Goal: Check status: Check status

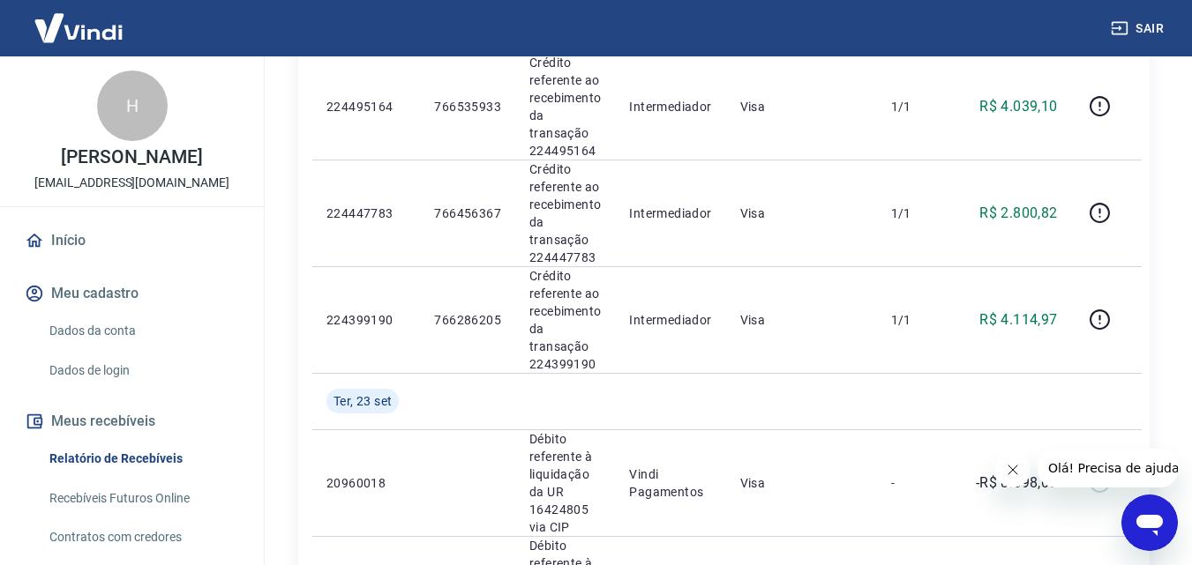
scroll to position [1500, 0]
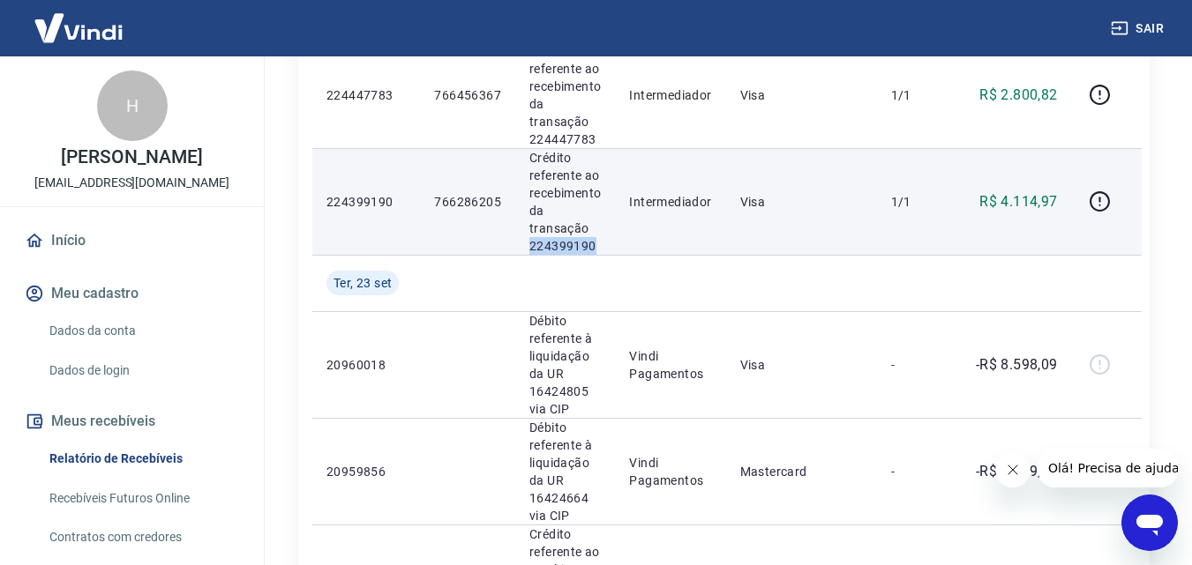
drag, startPoint x: 527, startPoint y: 249, endPoint x: 585, endPoint y: 248, distance: 57.3
click at [598, 242] on p "Crédito referente ao recebimento da transação 224399190" at bounding box center [564, 202] width 71 height 106
copy p "224399190"
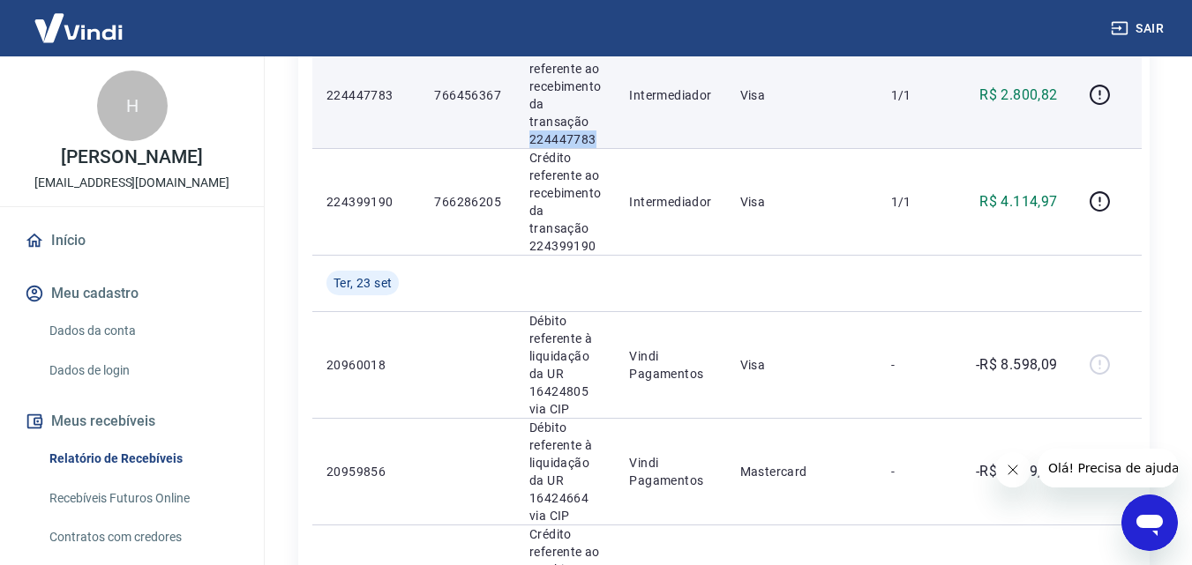
drag, startPoint x: 529, startPoint y: 138, endPoint x: 598, endPoint y: 137, distance: 68.8
click at [598, 137] on p "Crédito referente ao recebimento da transação 224447783" at bounding box center [564, 95] width 71 height 106
copy p "224447783"
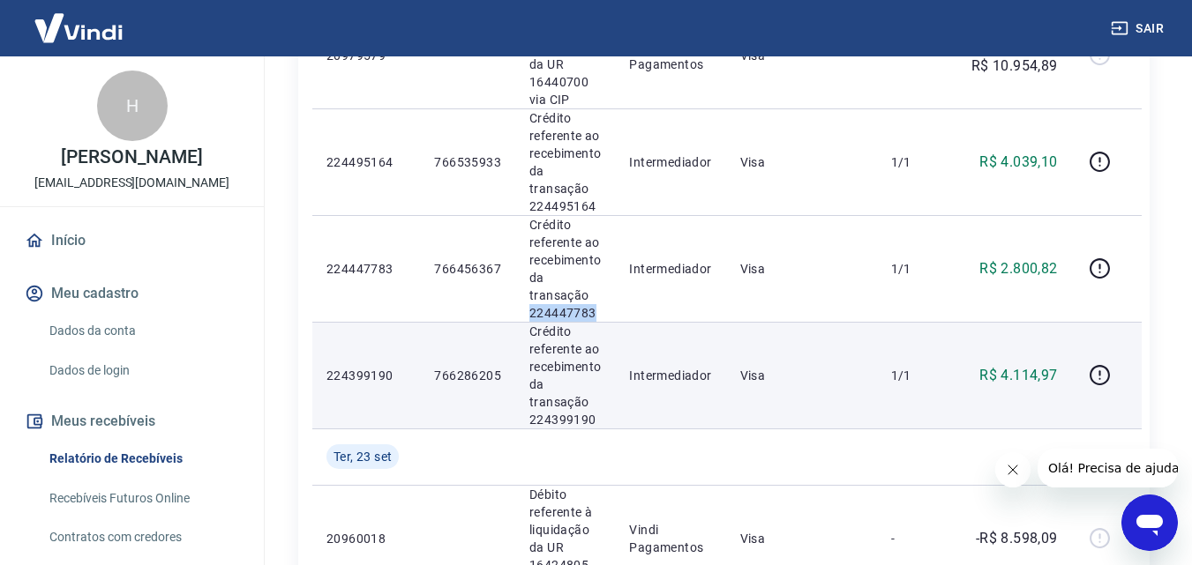
scroll to position [1323, 0]
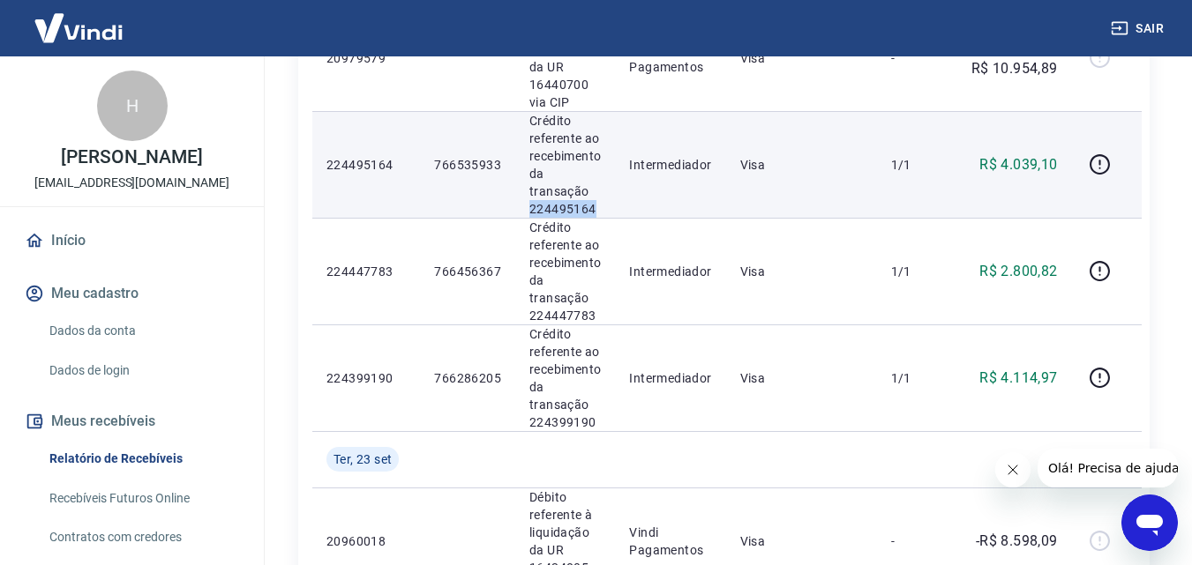
drag, startPoint x: 527, startPoint y: 211, endPoint x: 597, endPoint y: 211, distance: 69.7
click at [597, 211] on p "Crédito referente ao recebimento da transação 224495164" at bounding box center [564, 165] width 71 height 106
copy p "224495164"
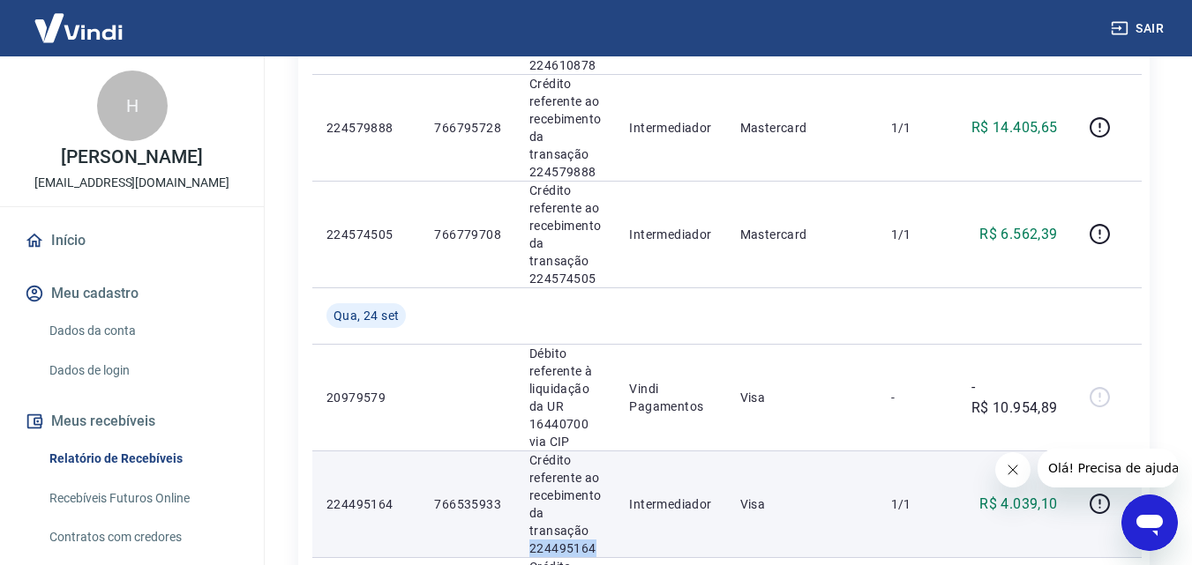
scroll to position [970, 0]
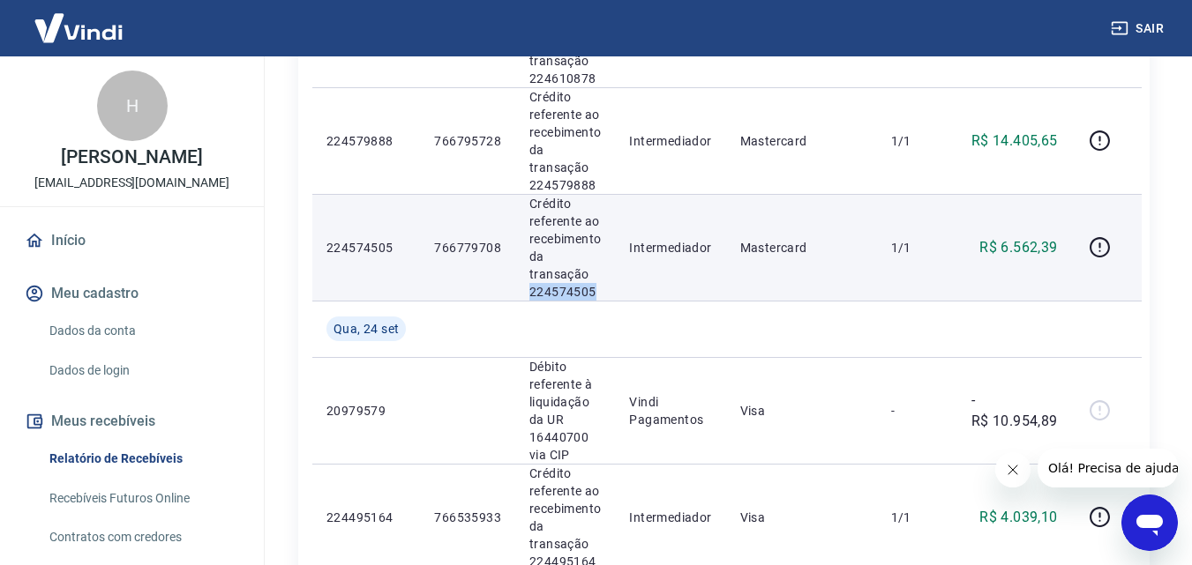
drag, startPoint x: 524, startPoint y: 290, endPoint x: 608, endPoint y: 290, distance: 83.8
click at [608, 290] on td "Crédito referente ao recebimento da transação 224574505" at bounding box center [565, 247] width 100 height 107
copy p "224574505"
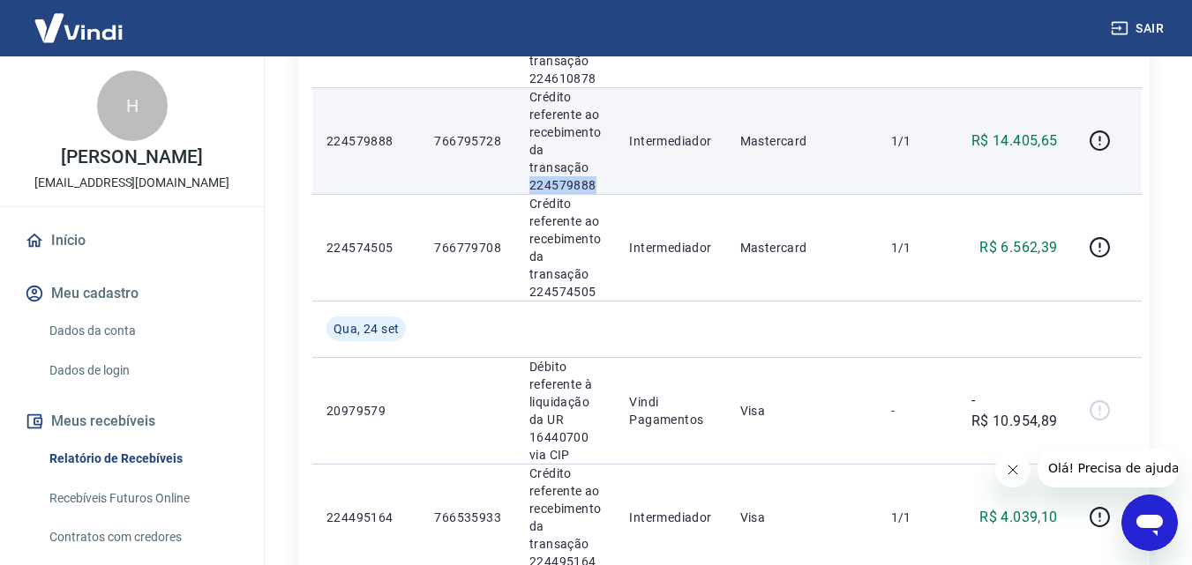
drag, startPoint x: 520, startPoint y: 190, endPoint x: 605, endPoint y: 182, distance: 85.1
click at [605, 182] on td "Crédito referente ao recebimento da transação 224579888" at bounding box center [565, 140] width 100 height 107
copy p "224579888"
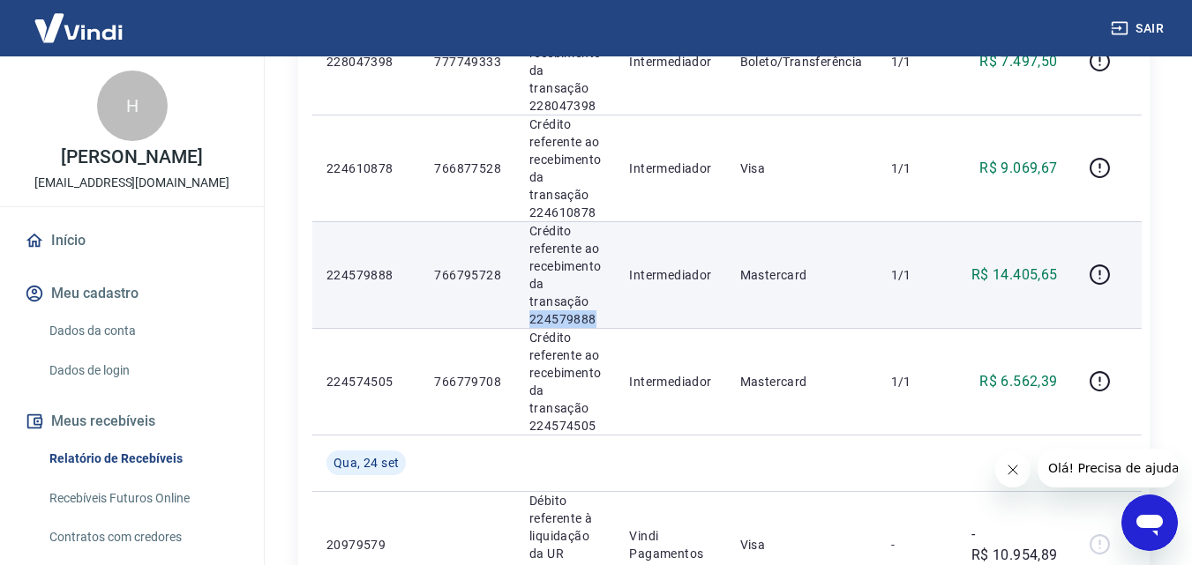
scroll to position [794, 0]
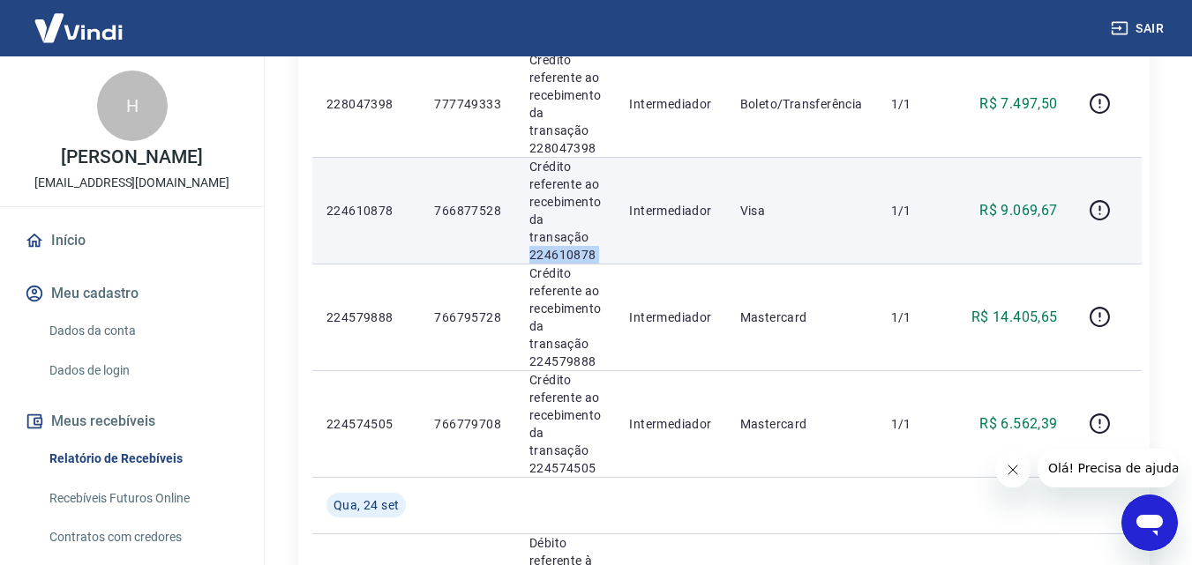
drag, startPoint x: 520, startPoint y: 259, endPoint x: 630, endPoint y: 258, distance: 110.3
click at [630, 258] on tr "224610878 766877528 Crédito referente ao recebimento da transação 224610878 Int…" at bounding box center [726, 210] width 829 height 107
copy p "224610878"
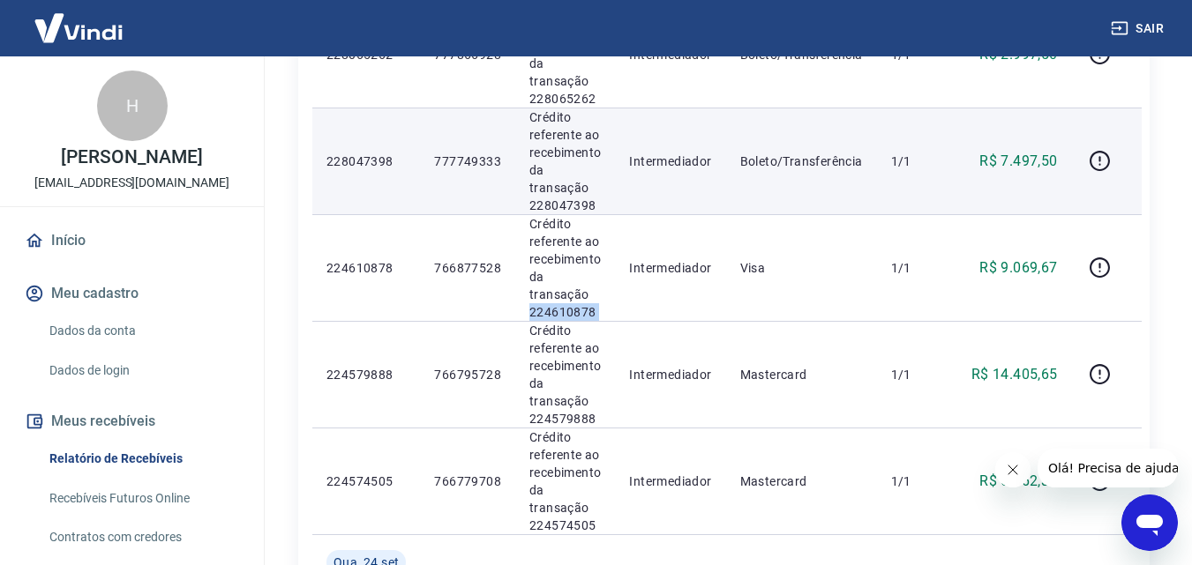
scroll to position [706, 0]
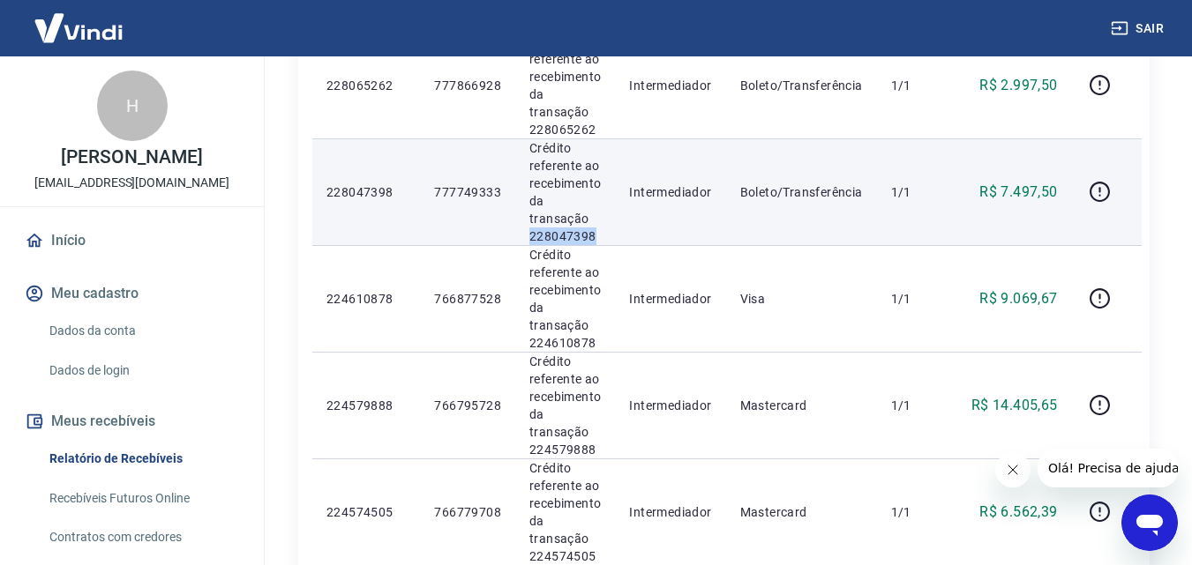
drag, startPoint x: 525, startPoint y: 233, endPoint x: 594, endPoint y: 233, distance: 68.8
click at [594, 233] on td "Crédito referente ao recebimento da transação 228047398" at bounding box center [565, 191] width 100 height 107
copy p "228047398"
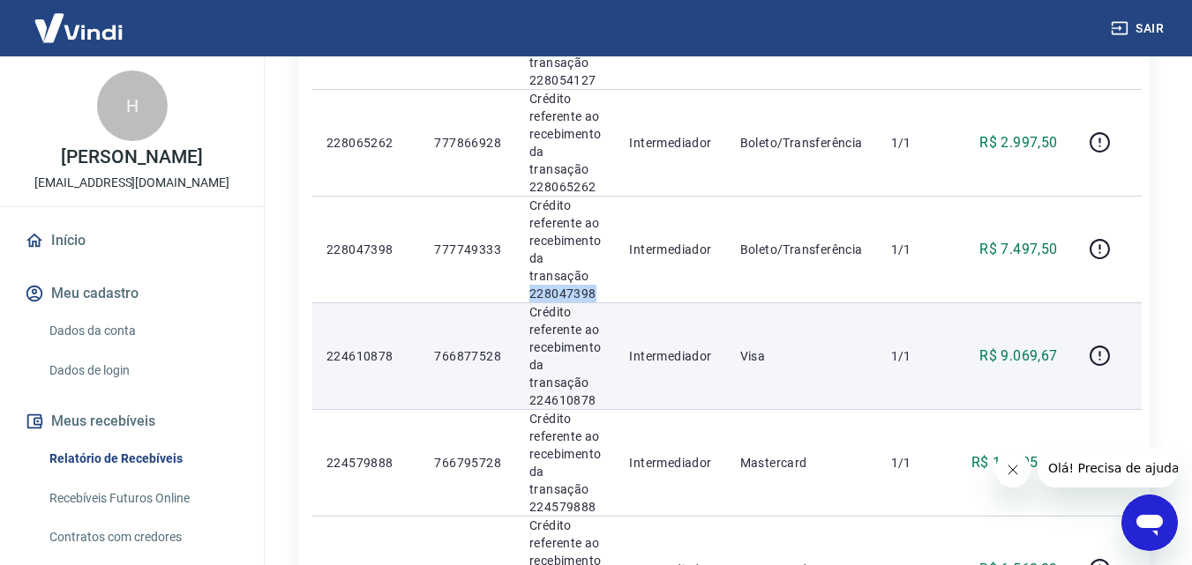
scroll to position [617, 0]
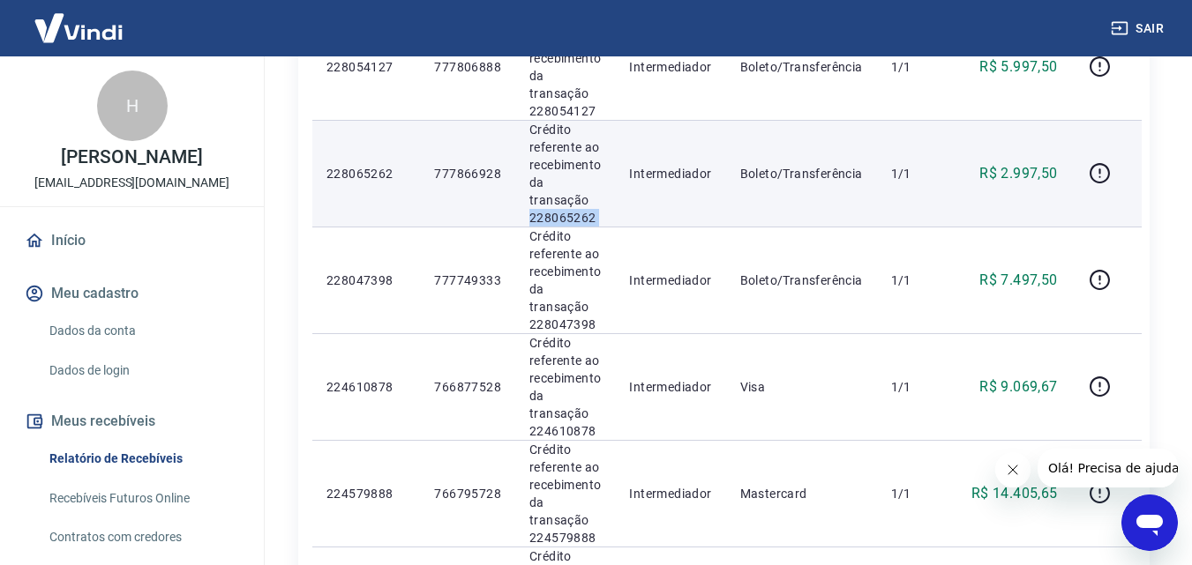
drag, startPoint x: 522, startPoint y: 222, endPoint x: 617, endPoint y: 221, distance: 94.4
click at [617, 221] on tr "228065262 777866928 Crédito referente ao recebimento da transação 228065262 Int…" at bounding box center [726, 173] width 829 height 107
copy p "228065262"
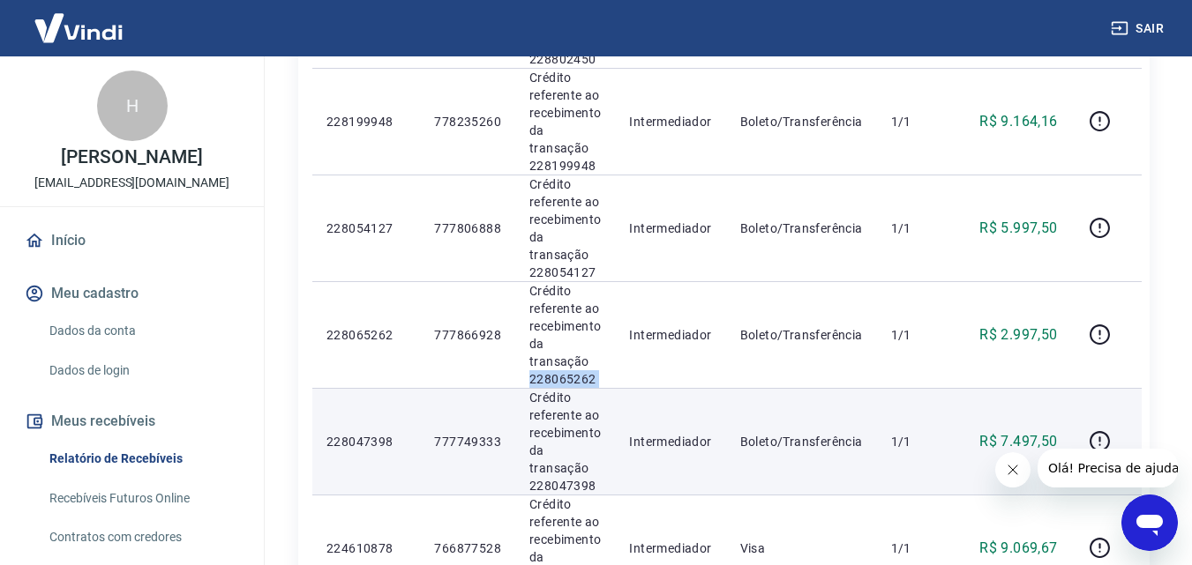
scroll to position [441, 0]
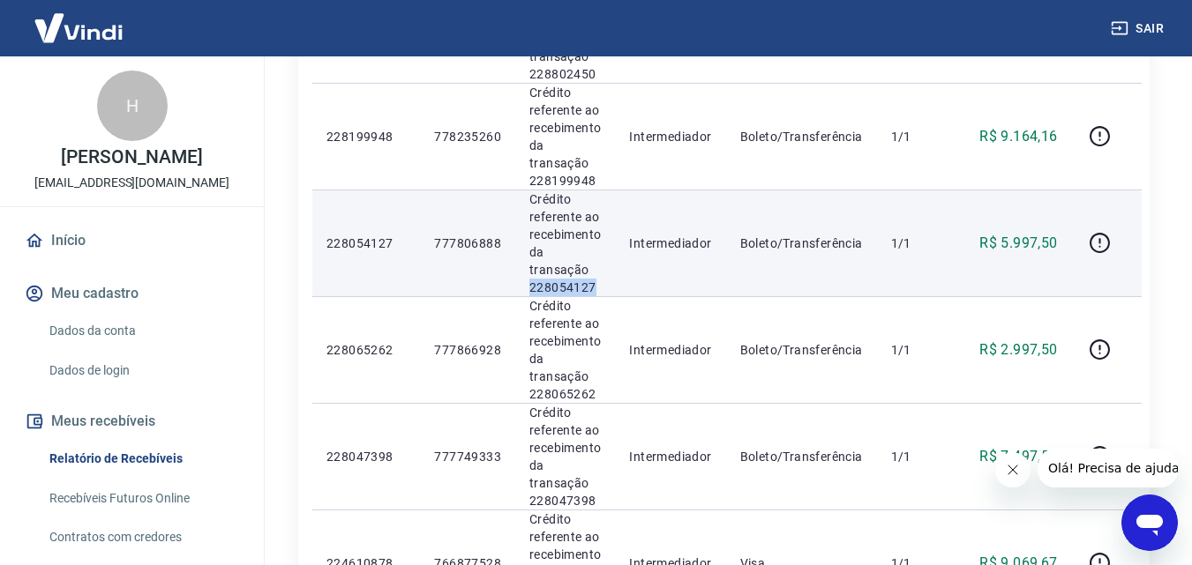
drag, startPoint x: 524, startPoint y: 288, endPoint x: 604, endPoint y: 288, distance: 80.3
click at [604, 288] on td "Crédito referente ao recebimento da transação 228054127" at bounding box center [565, 243] width 100 height 107
copy p "228054127"
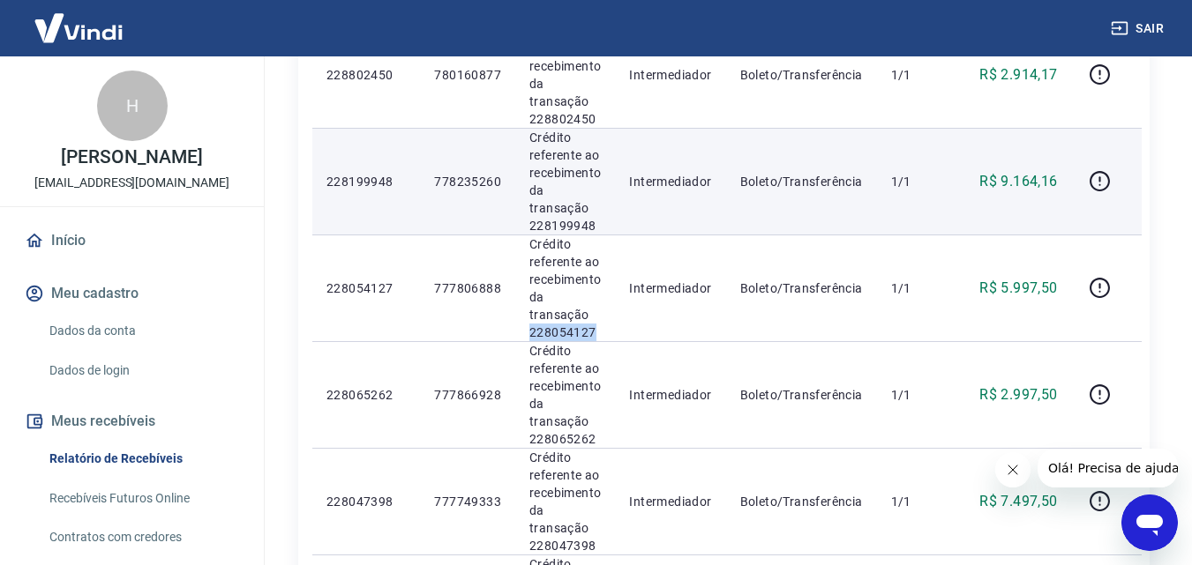
scroll to position [353, 0]
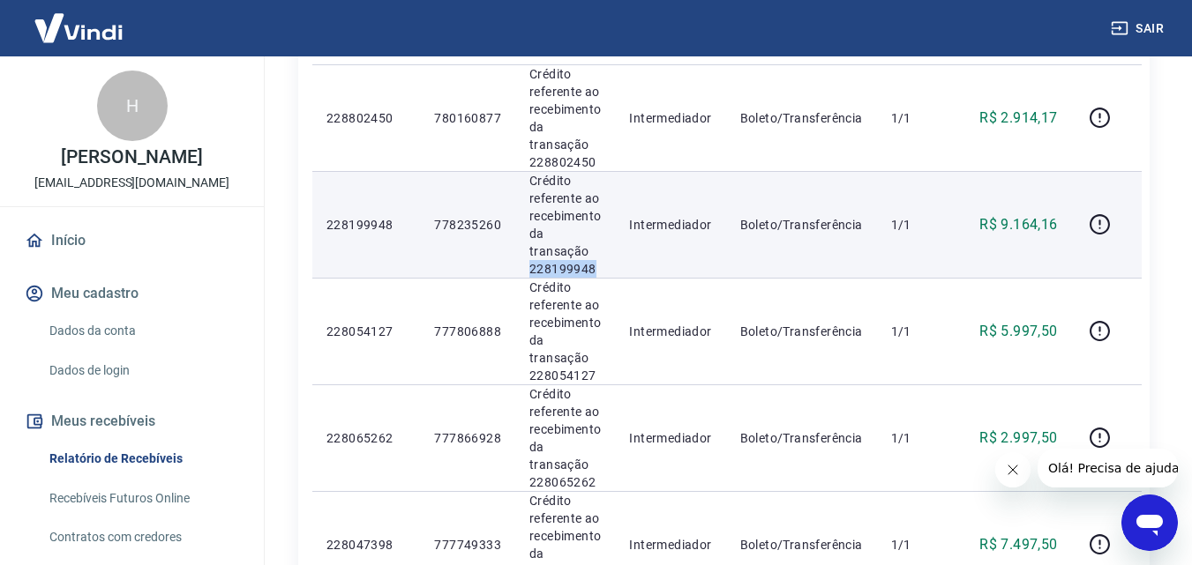
drag, startPoint x: 562, startPoint y: 271, endPoint x: 610, endPoint y: 271, distance: 47.6
click at [610, 271] on td "Crédito referente ao recebimento da transação 228199948" at bounding box center [565, 224] width 100 height 107
copy p "228199948"
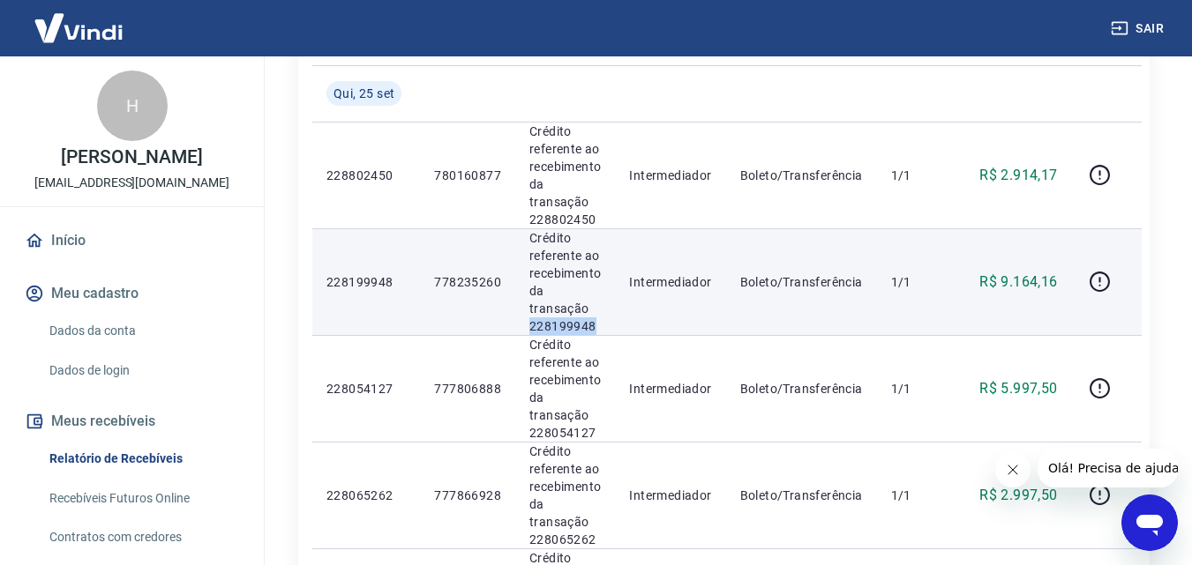
scroll to position [265, 0]
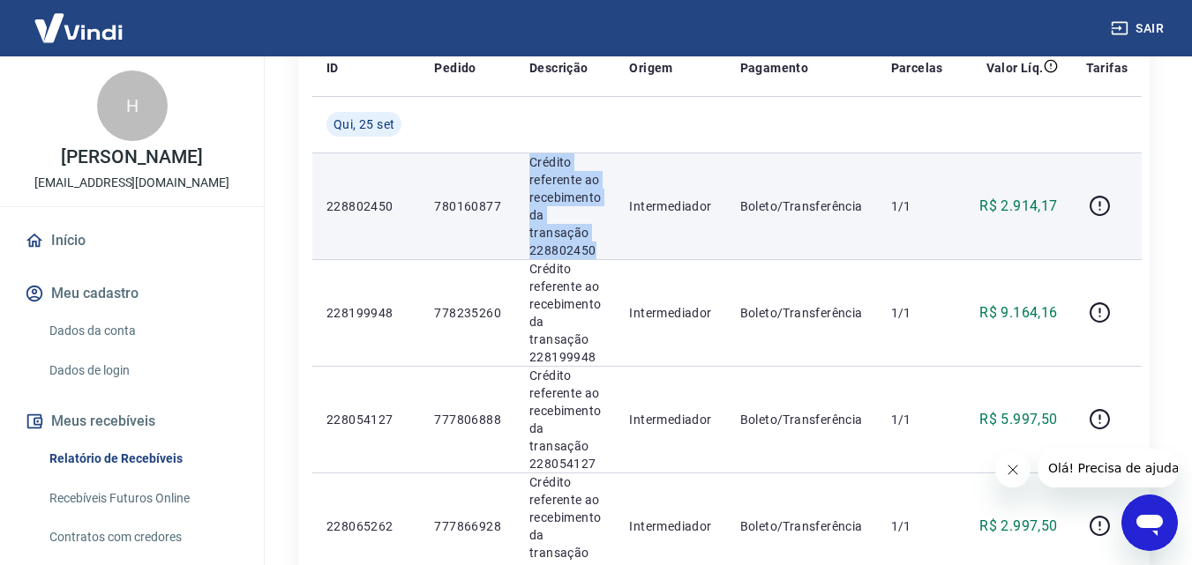
drag, startPoint x: 511, startPoint y: 254, endPoint x: 595, endPoint y: 254, distance: 83.8
click at [595, 254] on tr "228802450 780160877 Crédito referente ao recebimento da transação 228802450 Int…" at bounding box center [726, 206] width 829 height 107
click at [640, 238] on td "Intermediador" at bounding box center [670, 206] width 110 height 107
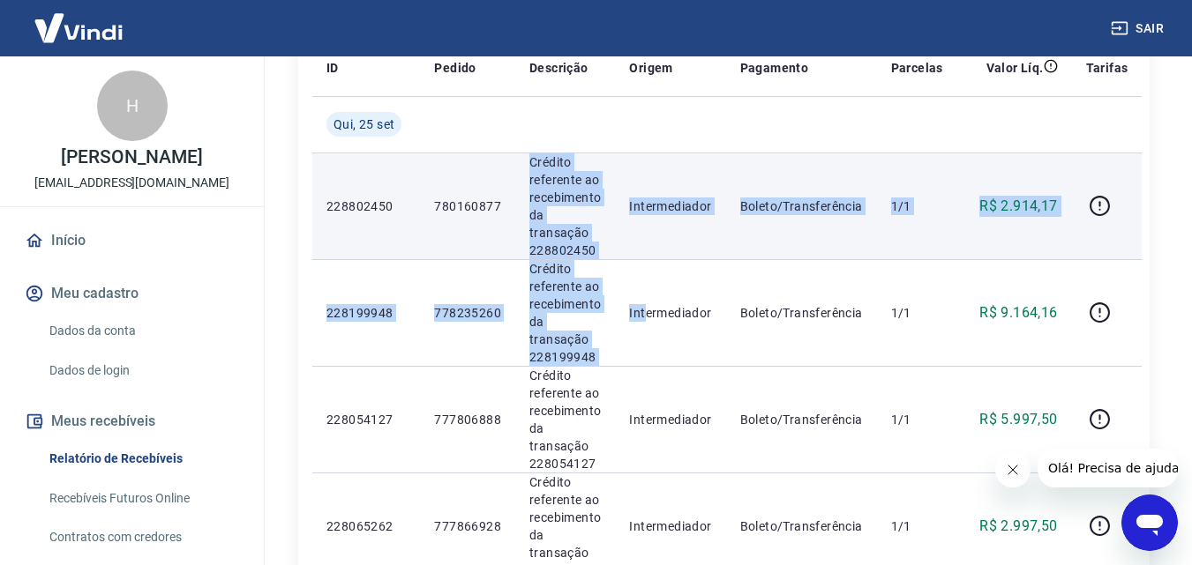
drag, startPoint x: 503, startPoint y: 253, endPoint x: 600, endPoint y: 243, distance: 97.5
click at [600, 243] on p "Crédito referente ao recebimento da transação 228802450" at bounding box center [564, 206] width 71 height 106
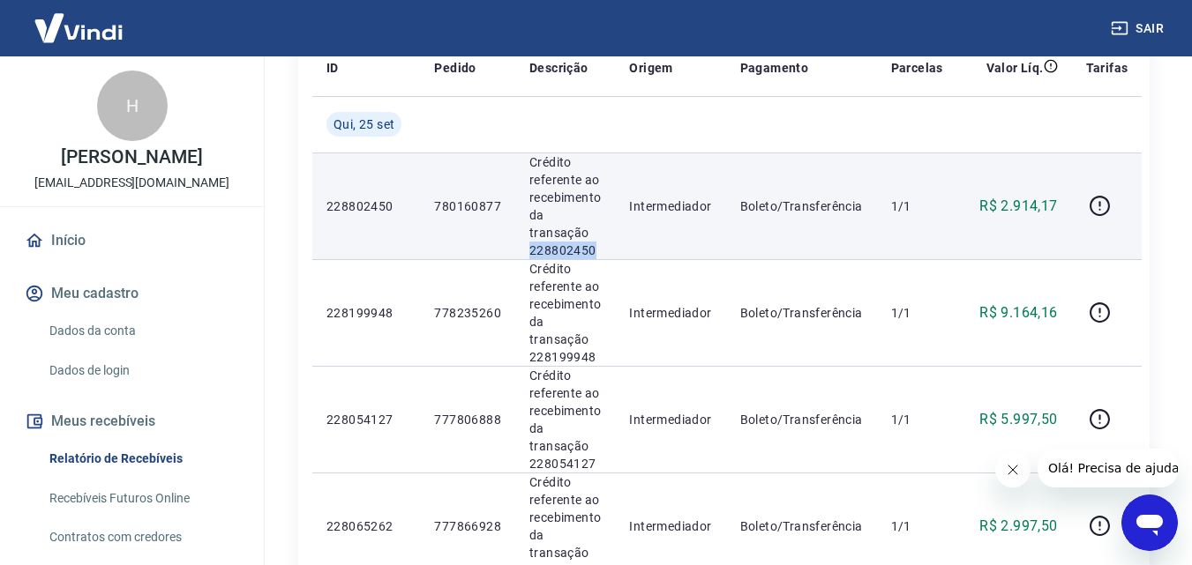
drag, startPoint x: 527, startPoint y: 250, endPoint x: 591, endPoint y: 250, distance: 64.4
click at [591, 250] on td "Crédito referente ao recebimento da transação 228802450" at bounding box center [565, 206] width 100 height 107
